Goal: Book appointment/travel/reservation

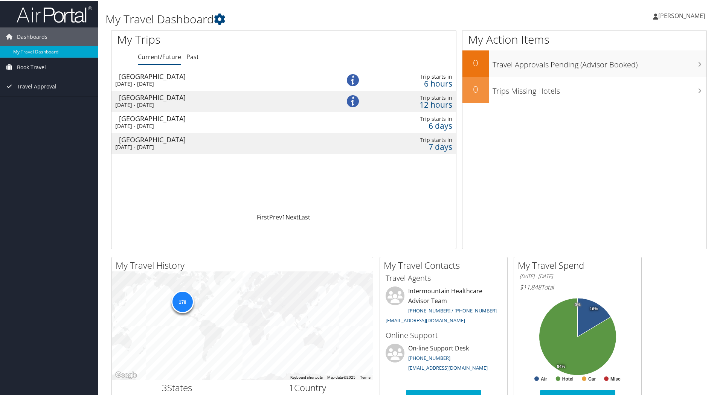
click at [27, 66] on span "Book Travel" at bounding box center [31, 66] width 29 height 19
click at [32, 91] on link "Book/Manage Online Trips" at bounding box center [49, 92] width 98 height 11
click at [30, 70] on span "Book Travel" at bounding box center [31, 66] width 29 height 19
click at [63, 91] on link "Book/Manage Online Trips" at bounding box center [49, 92] width 98 height 11
